Goal: Find specific page/section: Find specific page/section

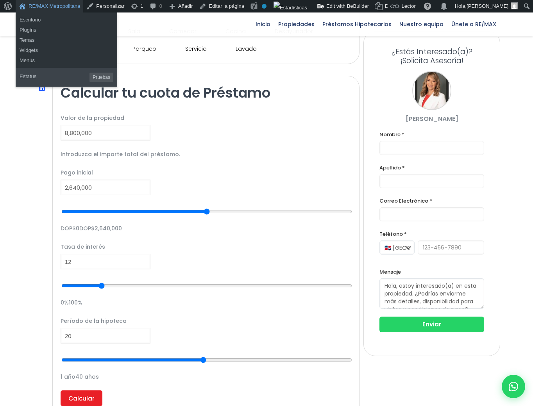
click at [50, 2] on link "RE/MAX Metropolitana" at bounding box center [50, 6] width 68 height 12
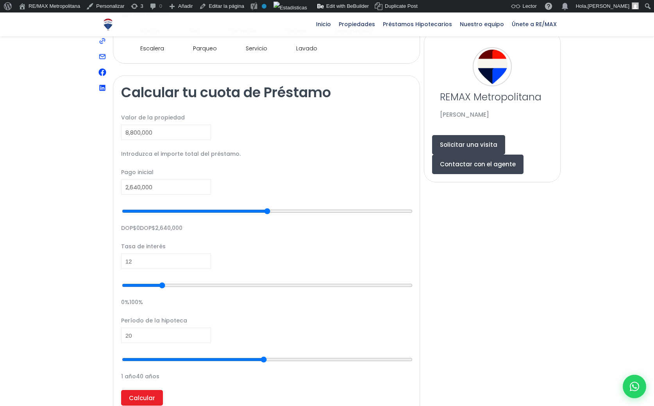
scroll to position [488, 0]
click at [505, 255] on div "Venta 3 hab." at bounding box center [326, 179] width 467 height 802
